Goal: Task Accomplishment & Management: Manage account settings

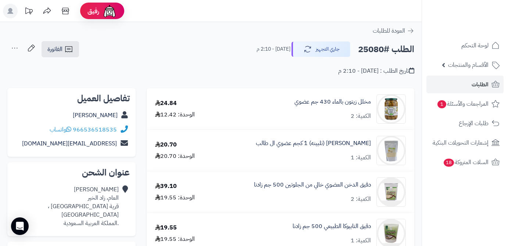
scroll to position [234, 0]
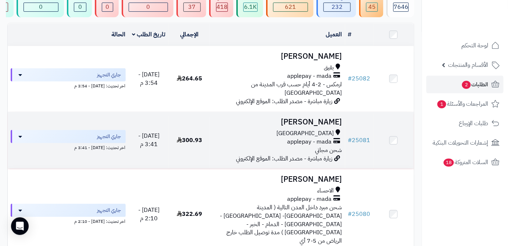
scroll to position [67, 0]
click at [363, 138] on link "# 25081" at bounding box center [359, 140] width 22 height 9
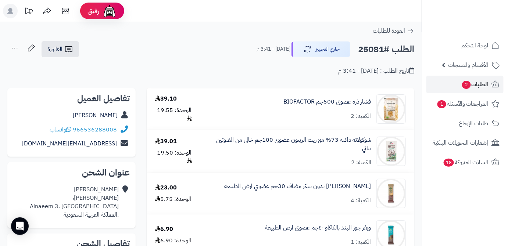
drag, startPoint x: 55, startPoint y: 116, endPoint x: 117, endPoint y: 120, distance: 61.9
click at [117, 120] on div "Jameelah Binsaddeeq" at bounding box center [71, 116] width 117 height 14
copy link "Jameelah Binsaddeeq"
drag, startPoint x: 74, startPoint y: 129, endPoint x: 124, endPoint y: 129, distance: 50.0
click at [124, 129] on div "966536288008 واتساب" at bounding box center [71, 130] width 117 height 14
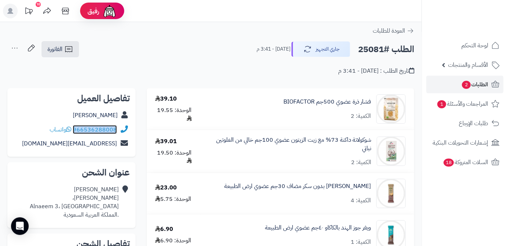
copy div "966536288008"
drag, startPoint x: 12, startPoint y: 143, endPoint x: 120, endPoint y: 143, distance: 107.8
click at [120, 143] on div "تفاصيل العميل Jameelah Binsaddeeq 966536288008 واتساب jameelah_binsaddeeq@hotma…" at bounding box center [71, 122] width 128 height 69
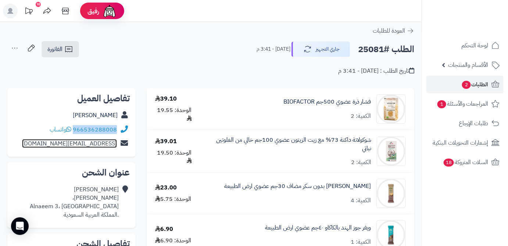
copy div "jameelah_binsaddeeq@hotmail.com"
drag, startPoint x: 70, startPoint y: 199, endPoint x: 121, endPoint y: 208, distance: 52.4
click at [121, 208] on div "Jameelah Binsaddeeq Baraa bin hazem، Alnaeem 3، جدة .المملكة العربية السعودية" at bounding box center [71, 202] width 117 height 39
click at [121, 204] on icon at bounding box center [124, 202] width 7 height 33
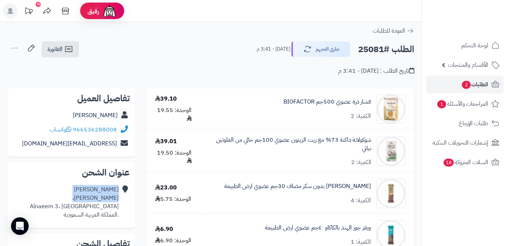
drag, startPoint x: 121, startPoint y: 198, endPoint x: 113, endPoint y: 202, distance: 9.0
click at [113, 202] on div "Jameelah Binsaddeeq Baraa bin hazem، Alnaeem 3، جدة .المملكة العربية السعودية" at bounding box center [71, 202] width 117 height 39
click at [121, 202] on icon at bounding box center [124, 202] width 7 height 33
drag, startPoint x: 120, startPoint y: 199, endPoint x: 120, endPoint y: 208, distance: 8.5
click at [120, 208] on div "Jameelah Binsaddeeq Baraa bin hazem، Alnaeem 3، جدة .المملكة العربية السعودية" at bounding box center [71, 202] width 117 height 39
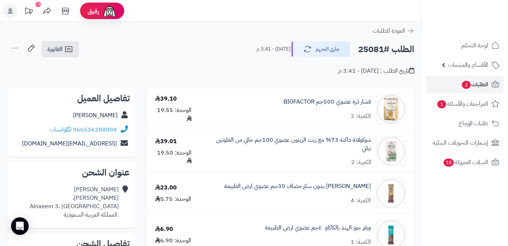
click at [101, 200] on div "Jameelah Binsaddeeq Baraa bin hazem، Alnaeem 3، جدة .المملكة العربية السعودية" at bounding box center [74, 202] width 89 height 33
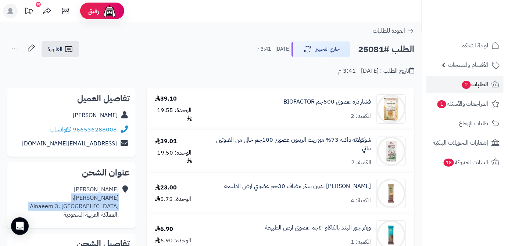
drag, startPoint x: 101, startPoint y: 200, endPoint x: 103, endPoint y: 207, distance: 7.3
click at [103, 207] on div "Jameelah Binsaddeeq Baraa bin hazem، Alnaeem 3، جدة .المملكة العربية السعودية" at bounding box center [74, 202] width 89 height 33
copy div "Baraa bin hazem، Alnaeem 3، جدة"
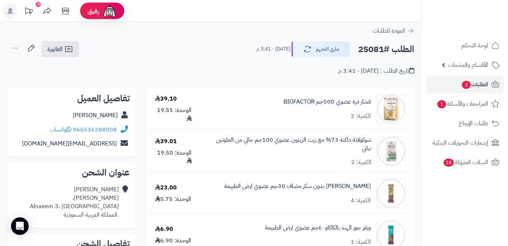
click at [367, 48] on h2 "الطلب #25081" at bounding box center [386, 49] width 56 height 15
copy h2 "25081"
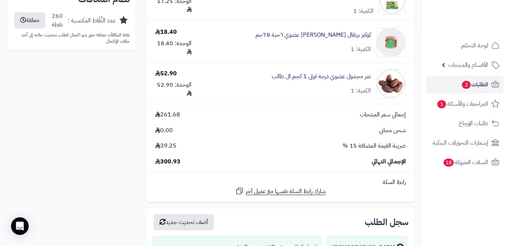
scroll to position [535, 0]
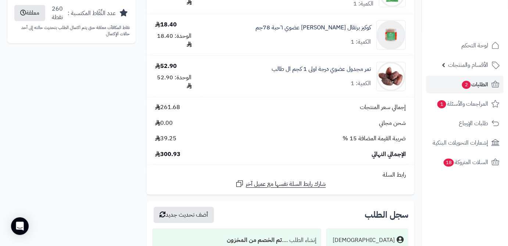
click at [169, 156] on span "300.93" at bounding box center [167, 154] width 25 height 8
copy span "300.93"
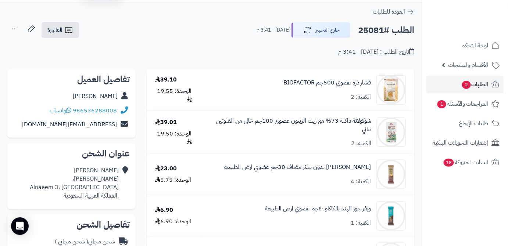
scroll to position [0, 0]
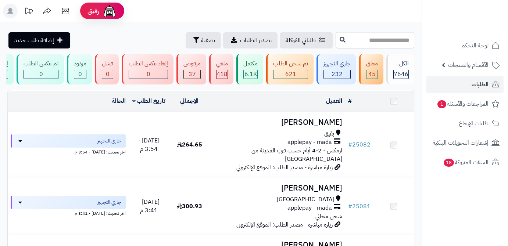
scroll to position [67, 0]
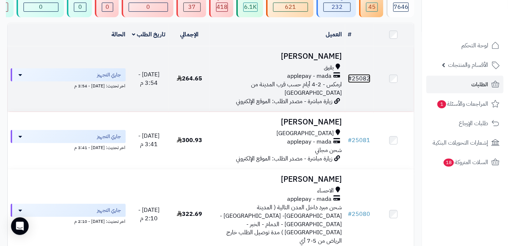
click at [367, 81] on link "# 25082" at bounding box center [359, 78] width 22 height 9
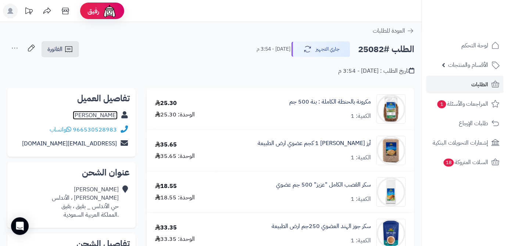
click at [107, 115] on link "دلال المالكي" at bounding box center [95, 115] width 45 height 9
drag, startPoint x: 85, startPoint y: 114, endPoint x: 118, endPoint y: 116, distance: 33.9
click at [118, 116] on div "دلال المالكي" at bounding box center [71, 116] width 117 height 14
copy link "دلال المالكي"
drag, startPoint x: 74, startPoint y: 127, endPoint x: 121, endPoint y: 126, distance: 47.8
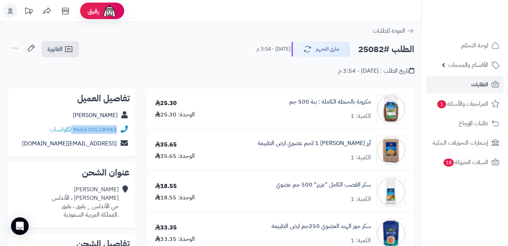
click at [121, 126] on div "966530528983 واتساب" at bounding box center [71, 130] width 117 height 14
copy div "966530528983"
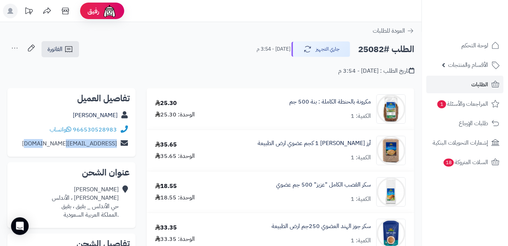
drag, startPoint x: 53, startPoint y: 145, endPoint x: 116, endPoint y: 147, distance: 62.9
click at [116, 147] on div "malkidalal1@gmail.com" at bounding box center [71, 144] width 117 height 14
copy link "malkidalal1@gmail.com"
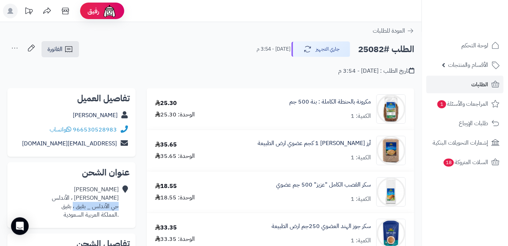
drag, startPoint x: 120, startPoint y: 206, endPoint x: 72, endPoint y: 208, distance: 47.1
click at [72, 208] on div "دلال المالكي صلاح الدين الايوبي ، الأندلس حي الأندلس _ بقيق ، بقيق .المملكة الع…" at bounding box center [71, 202] width 117 height 39
copy div "حي الأندلس _ بقيق ،"
click at [364, 51] on h2 "الطلب #25082" at bounding box center [386, 49] width 56 height 15
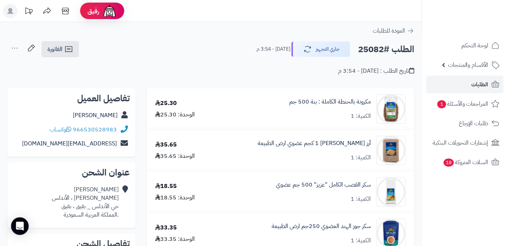
copy h2 "25082"
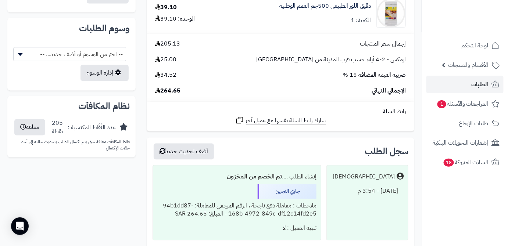
scroll to position [468, 0]
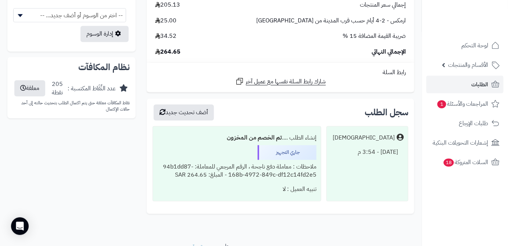
click at [172, 52] on span "264.65" at bounding box center [167, 52] width 25 height 8
copy span "264.65"
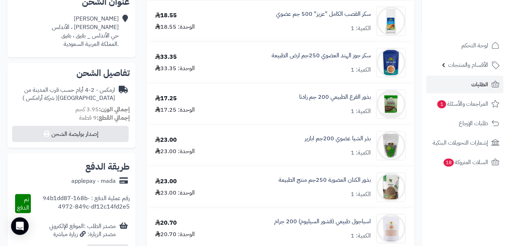
scroll to position [167, 0]
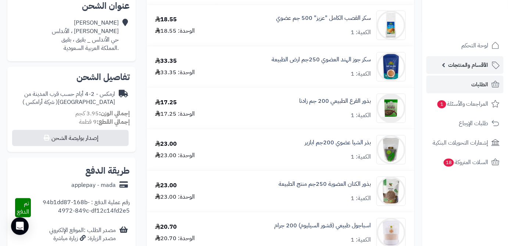
click at [484, 68] on span "الأقسام والمنتجات" at bounding box center [468, 65] width 40 height 10
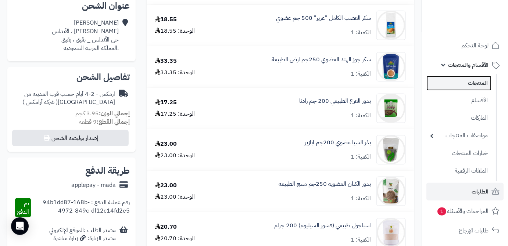
click at [477, 88] on link "المنتجات" at bounding box center [459, 83] width 65 height 15
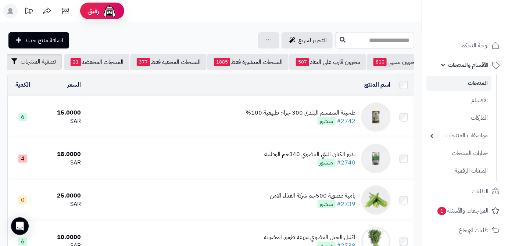
scroll to position [0, -78]
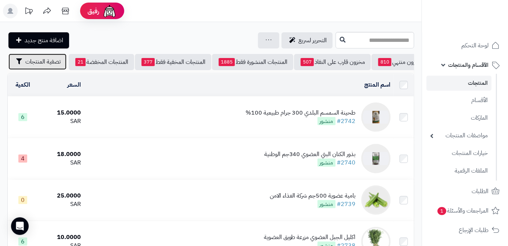
click at [22, 60] on button "تصفية المنتجات" at bounding box center [37, 62] width 58 height 16
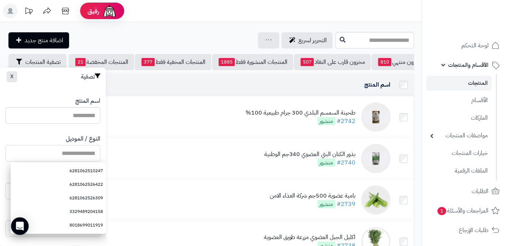
paste input "**********"
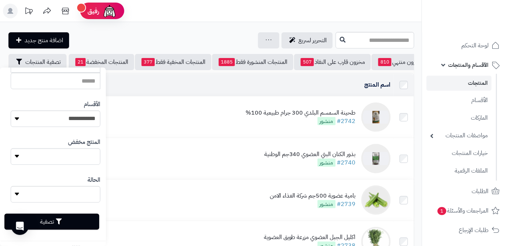
scroll to position [203, 0]
type input "**********"
click at [80, 221] on button "تصفية" at bounding box center [51, 221] width 95 height 16
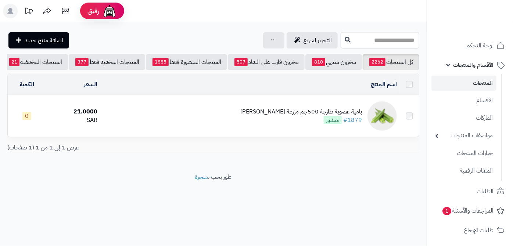
click at [301, 116] on div "بامية عضوية طازجة 500جم مزرعة الشهوان" at bounding box center [302, 112] width 122 height 8
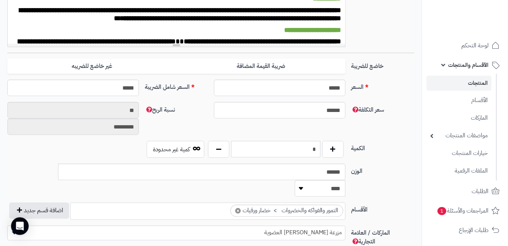
scroll to position [301, 0]
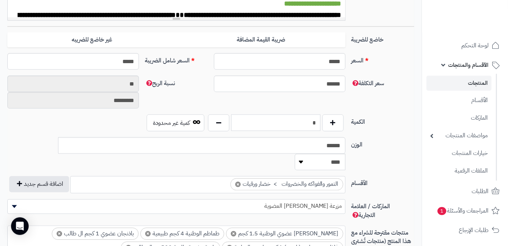
click at [305, 126] on input "*" at bounding box center [275, 123] width 89 height 17
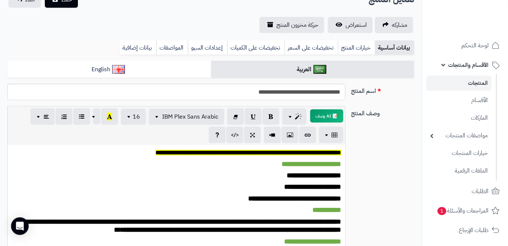
scroll to position [0, 0]
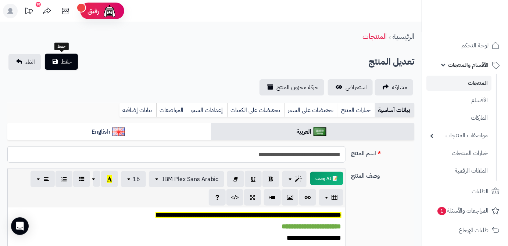
type input "*"
click at [53, 60] on button "حفظ" at bounding box center [61, 62] width 33 height 16
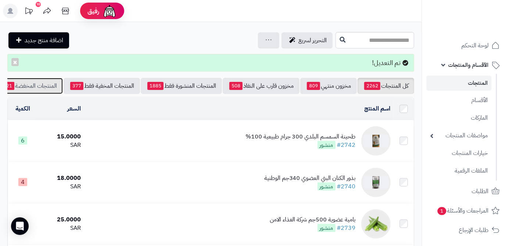
click at [32, 93] on link "المنتجات المخفضة 21" at bounding box center [29, 86] width 65 height 16
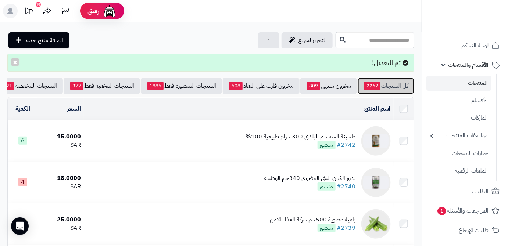
click at [395, 86] on link "كل المنتجات 2262" at bounding box center [386, 86] width 57 height 16
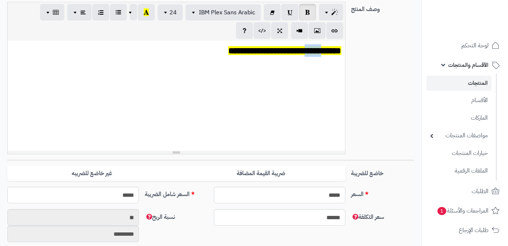
click at [309, 129] on div "**********" at bounding box center [177, 96] width 338 height 110
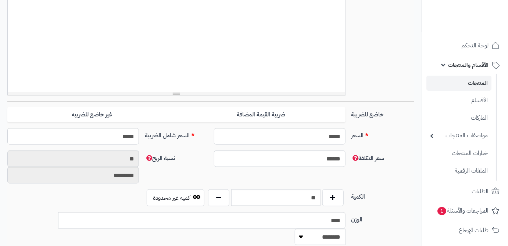
scroll to position [267, 0]
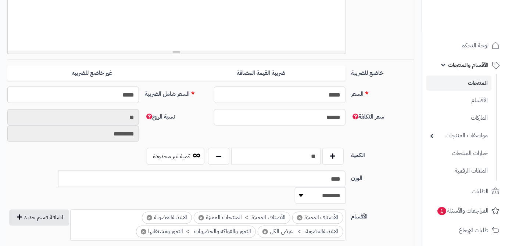
click at [307, 149] on input "**" at bounding box center [275, 156] width 89 height 17
type input "*"
click at [308, 141] on div "سعر التكلفة ****** نسبة الربح ** *********" at bounding box center [210, 128] width 413 height 39
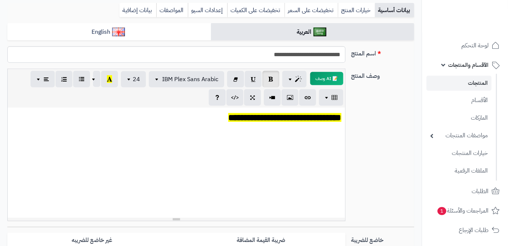
scroll to position [0, 0]
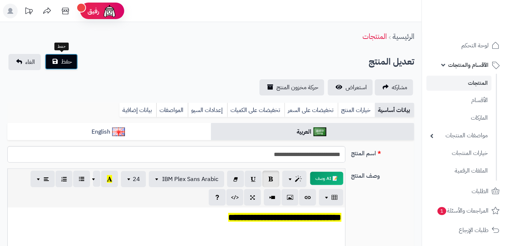
click at [69, 61] on span "حفظ" at bounding box center [66, 61] width 11 height 9
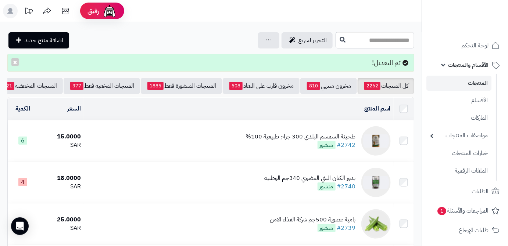
scroll to position [0, -78]
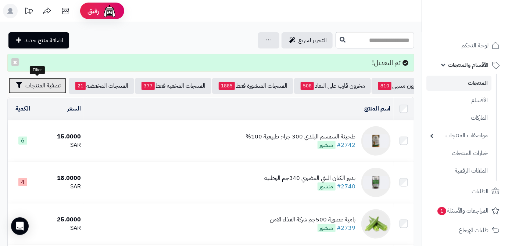
click at [34, 89] on span "تصفية المنتجات" at bounding box center [42, 85] width 35 height 9
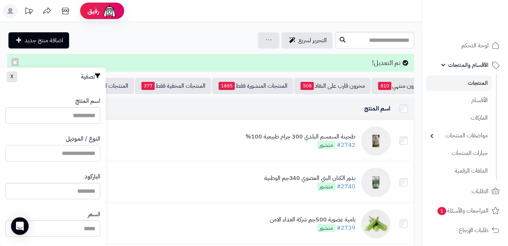
paste input "**********"
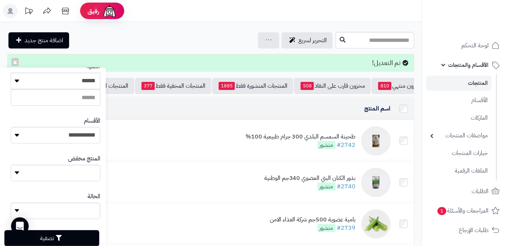
scroll to position [203, 0]
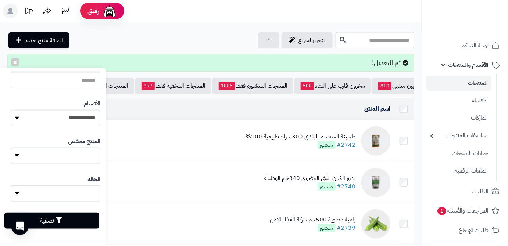
type input "**********"
click at [87, 213] on button "تصفية" at bounding box center [51, 221] width 95 height 16
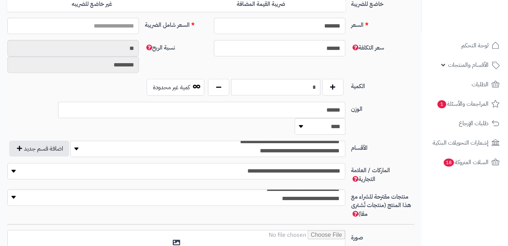
type input "**"
type input "*****"
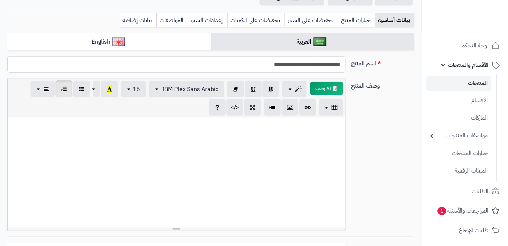
scroll to position [35, 0]
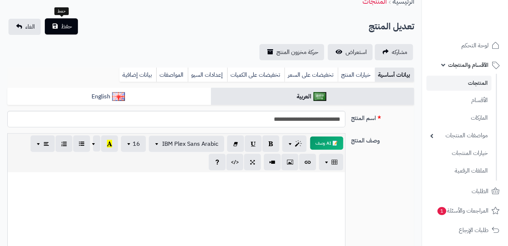
type input "*"
click at [67, 23] on span "حفظ" at bounding box center [66, 26] width 11 height 9
